Goal: Transaction & Acquisition: Obtain resource

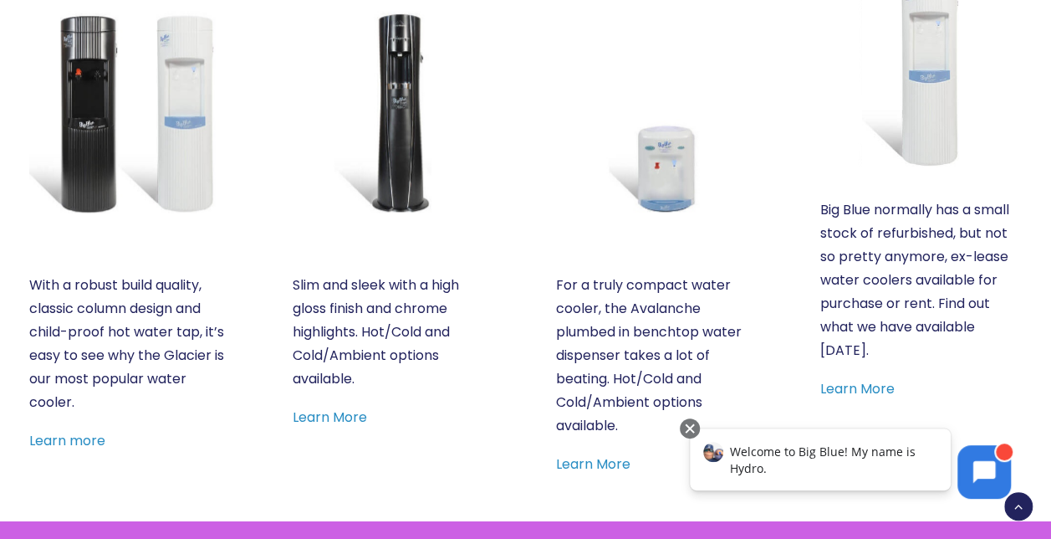
scroll to position [1004, 0]
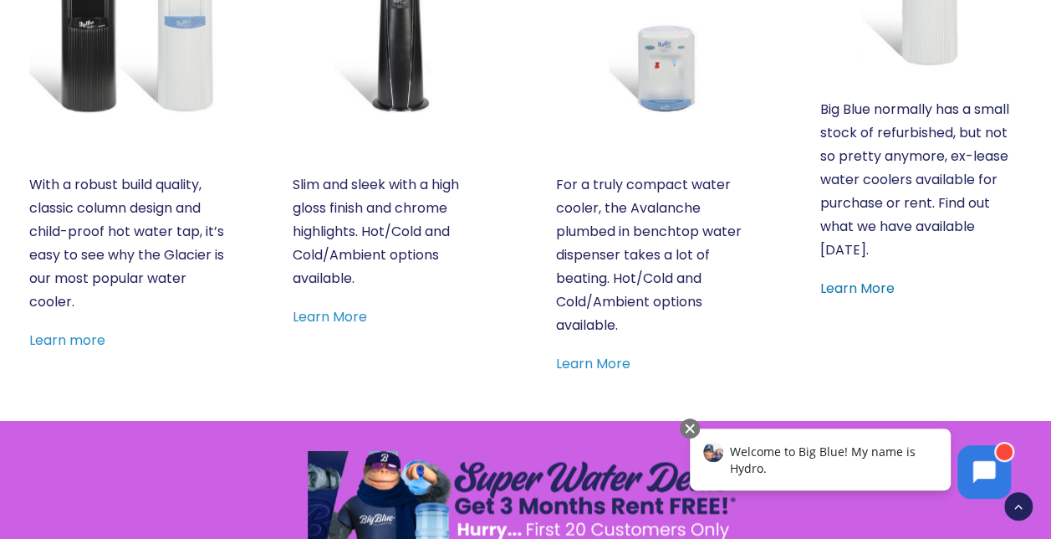
click at [858, 298] on link "Learn More" at bounding box center [857, 288] width 74 height 19
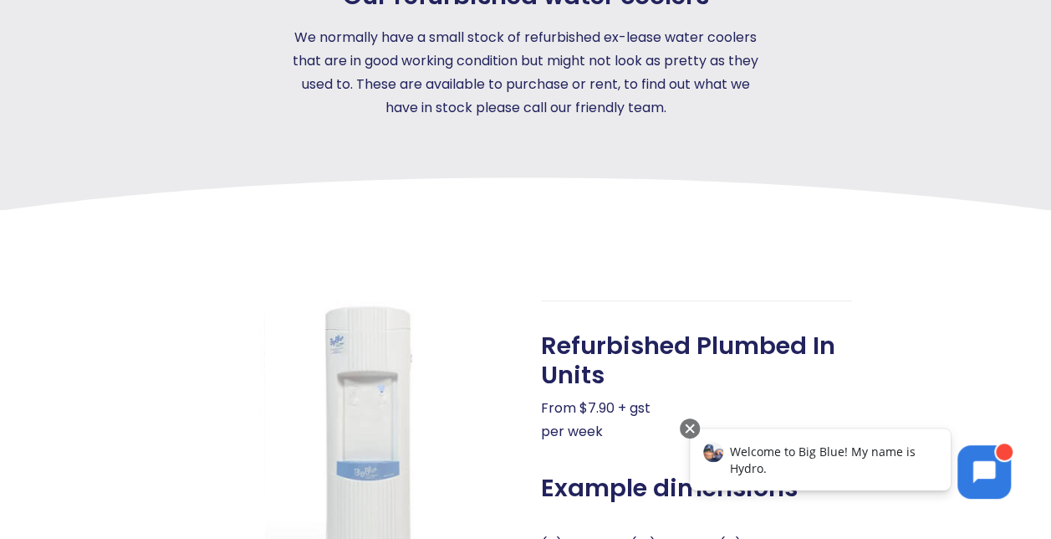
scroll to position [502, 0]
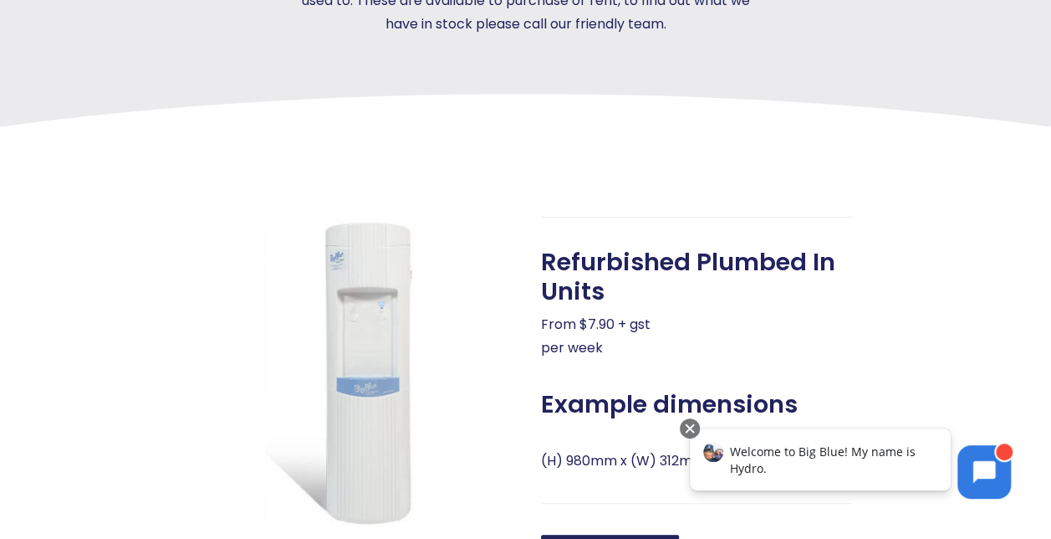
click at [691, 424] on div at bounding box center [690, 428] width 20 height 20
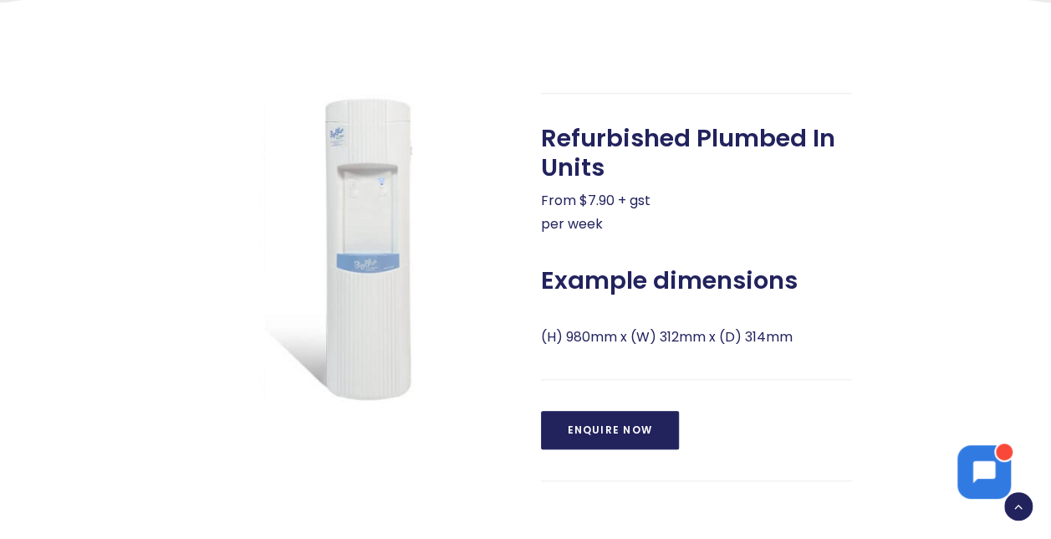
scroll to position [669, 0]
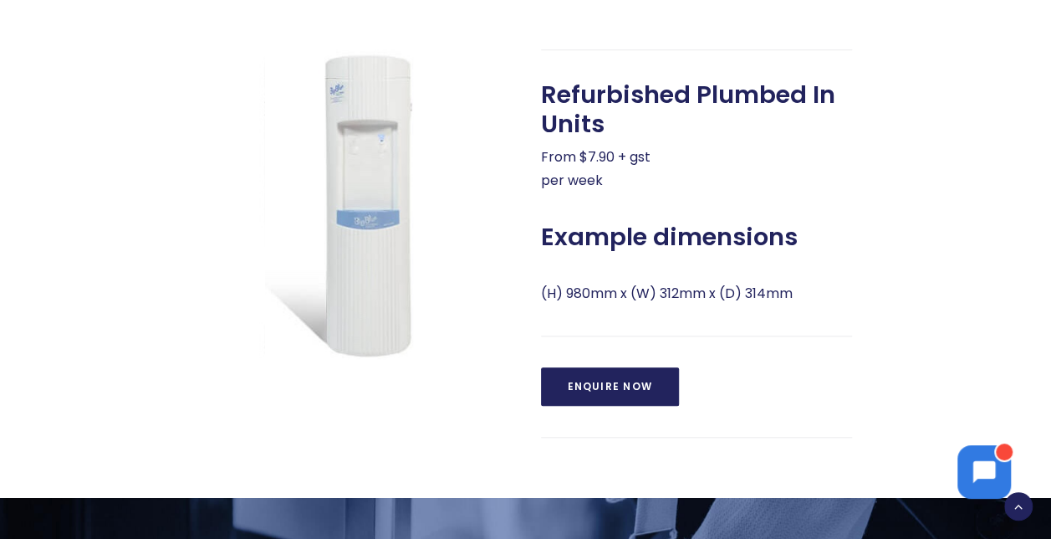
click at [580, 378] on link "Enquire Now" at bounding box center [610, 386] width 138 height 38
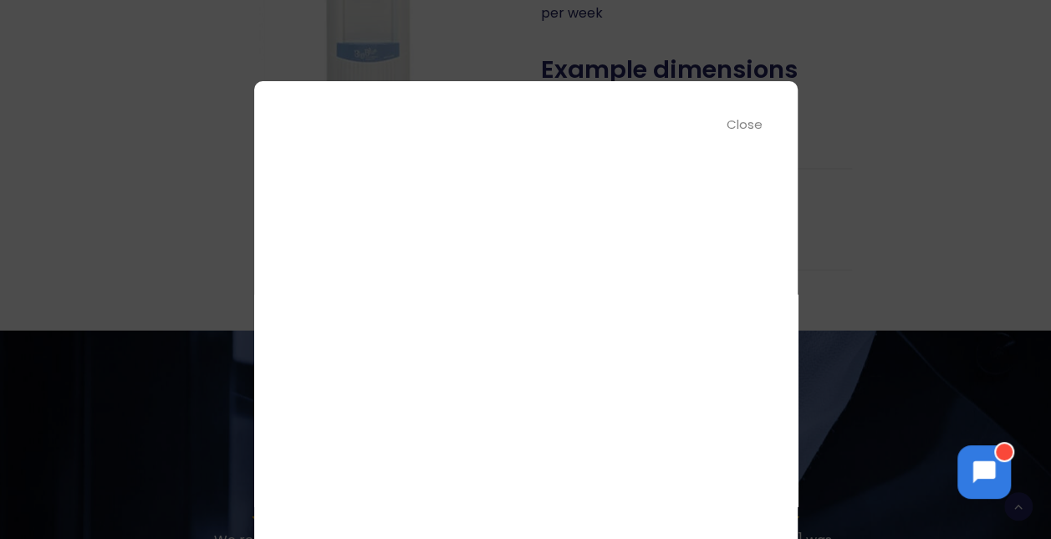
scroll to position [157, 0]
